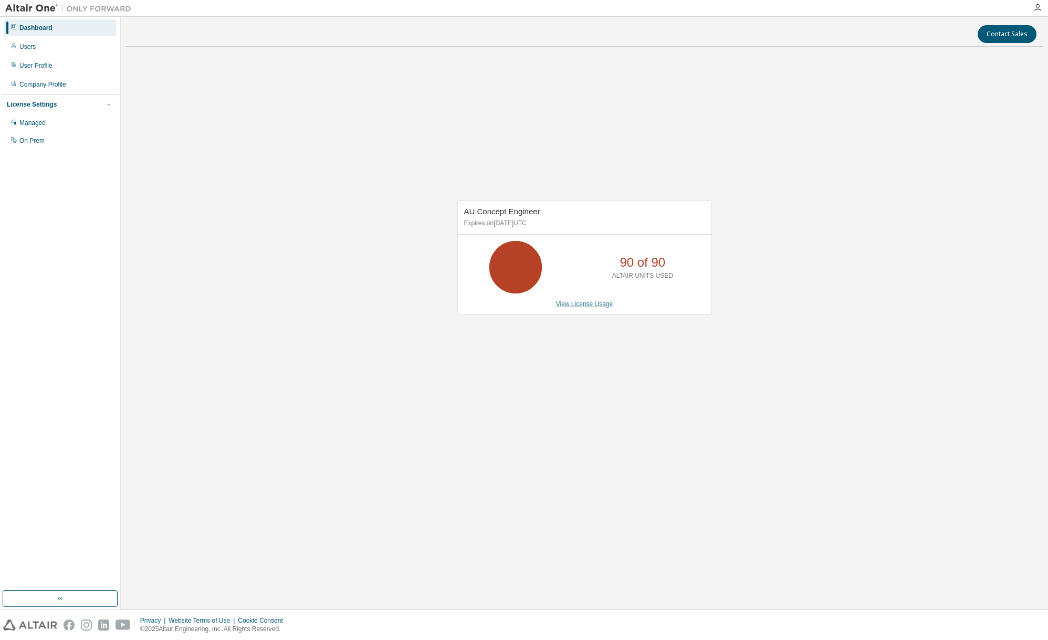
click at [596, 306] on link "View License Usage" at bounding box center [584, 303] width 57 height 7
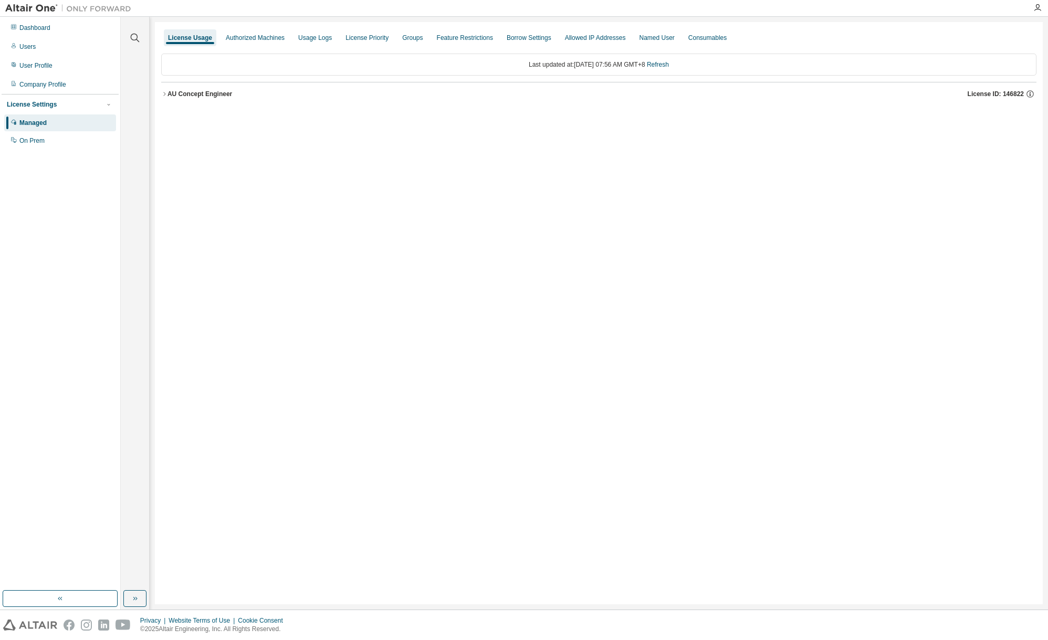
click at [166, 94] on icon "button" at bounding box center [164, 94] width 6 height 6
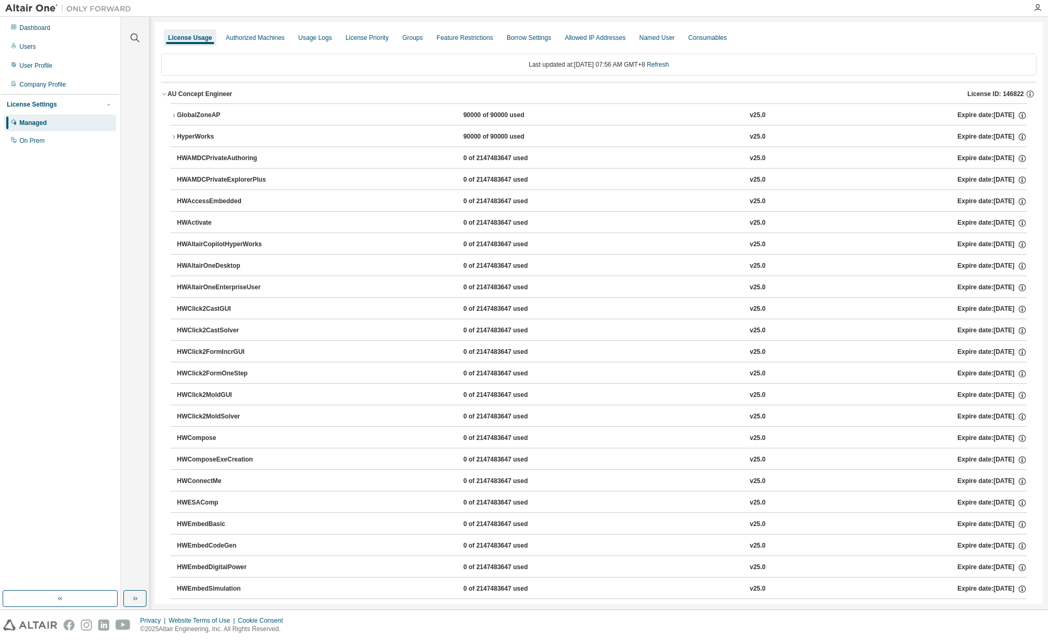
click at [173, 138] on icon "button" at bounding box center [174, 137] width 6 height 6
